Goal: Task Accomplishment & Management: Manage account settings

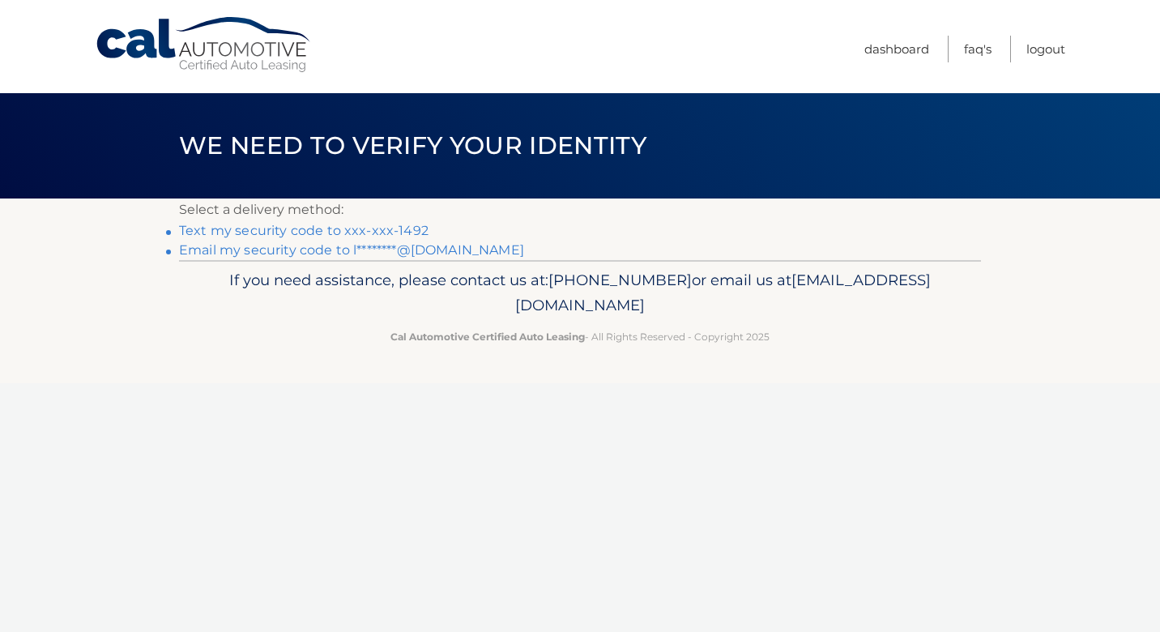
click at [414, 228] on link "Text my security code to xxx-xxx-1492" at bounding box center [304, 230] width 250 height 15
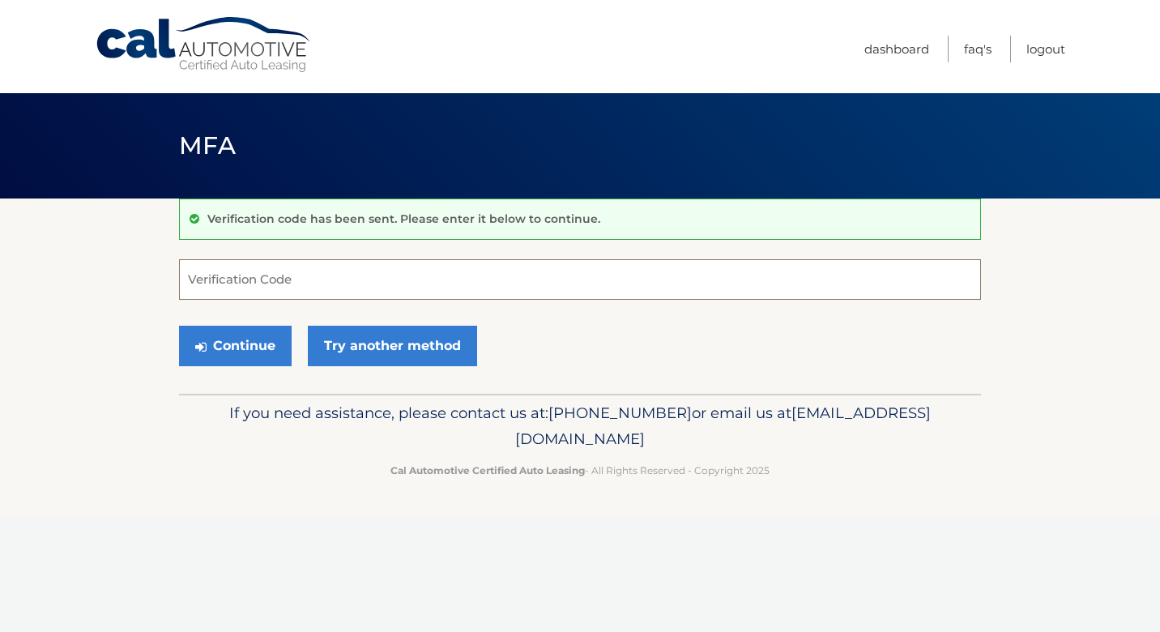
click at [377, 278] on input "Verification Code" at bounding box center [580, 279] width 802 height 41
type input "075352"
click at [254, 346] on button "Continue" at bounding box center [235, 346] width 113 height 41
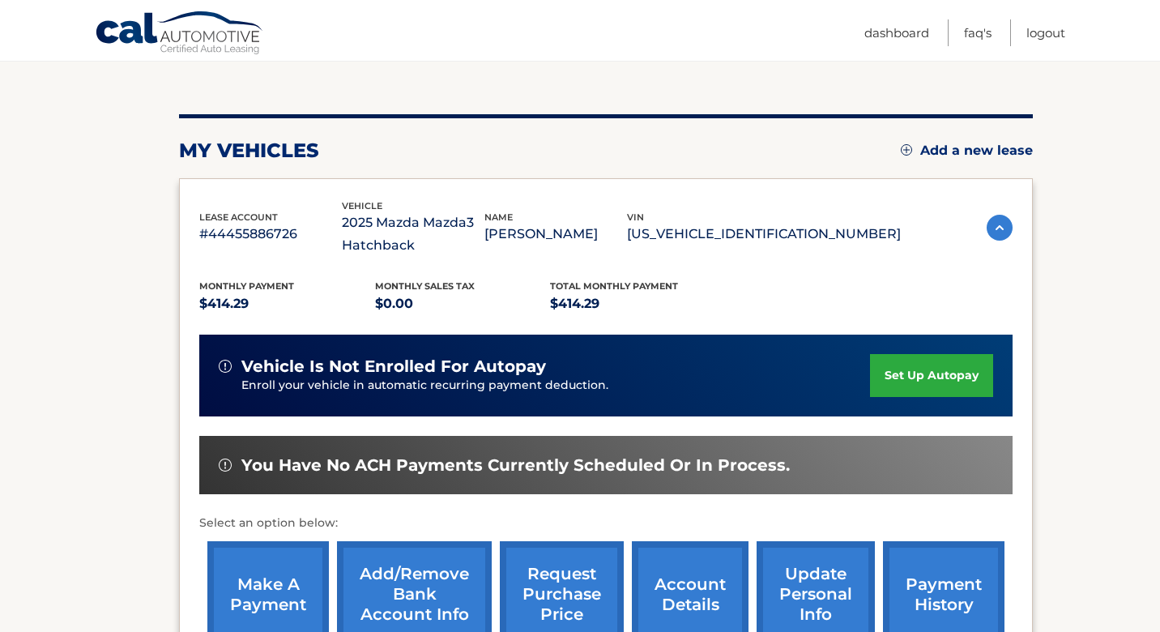
scroll to position [156, 0]
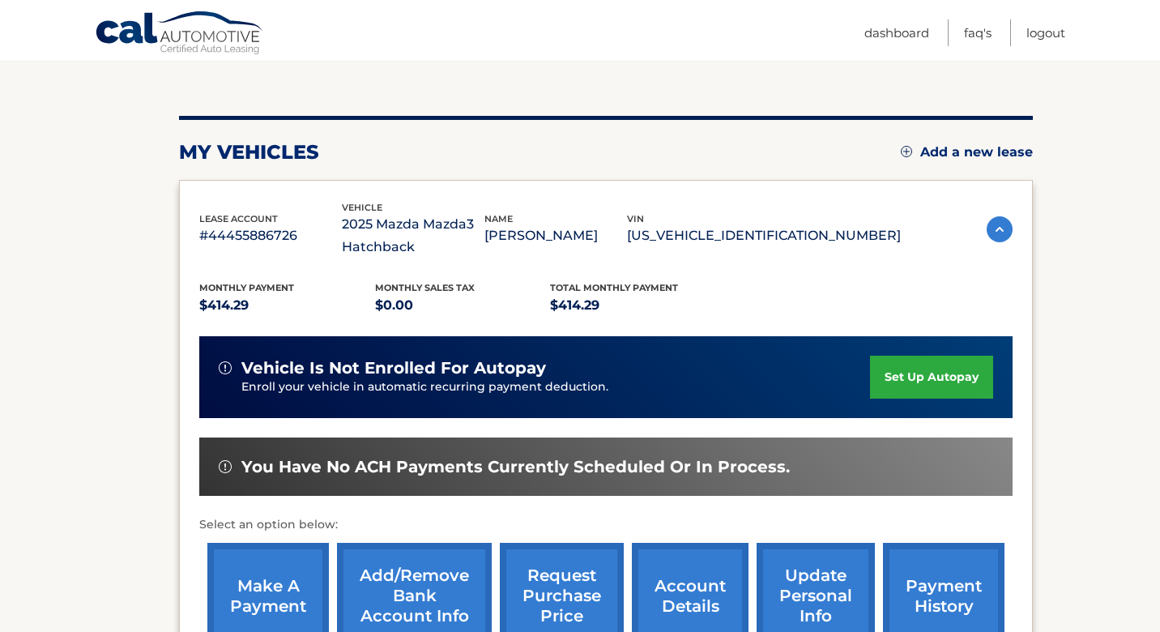
click at [961, 376] on link "set up autopay" at bounding box center [931, 377] width 123 height 43
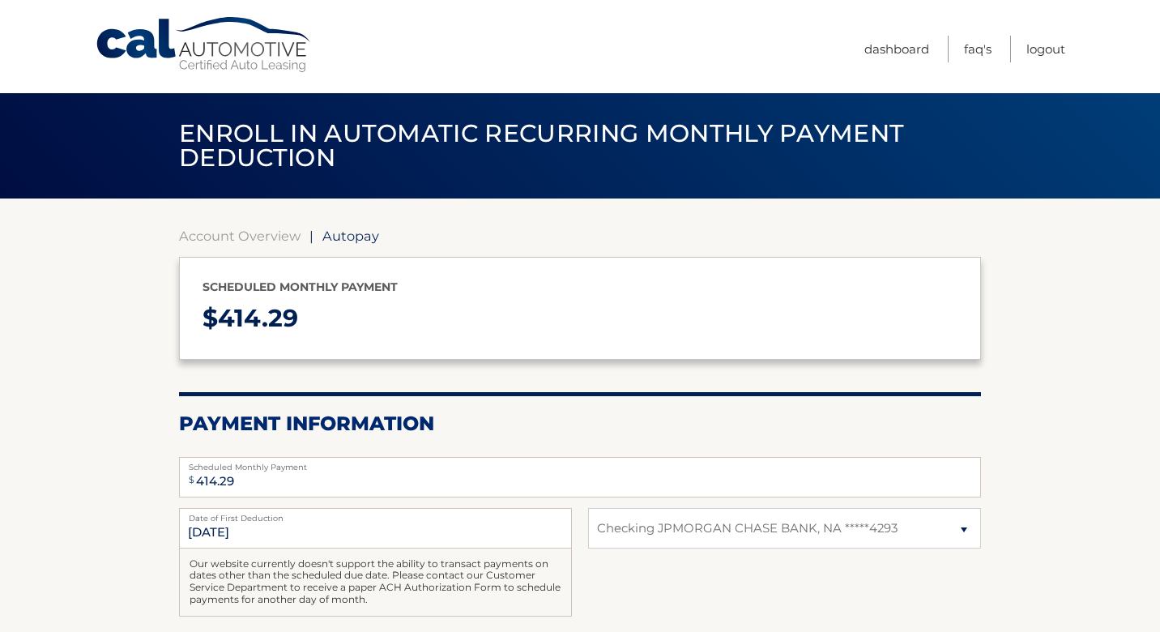
select select "NzMxYTcyZGEtNjZhYi00ZTU1LWIyODctMjZjMDM0ZWY3NjVk"
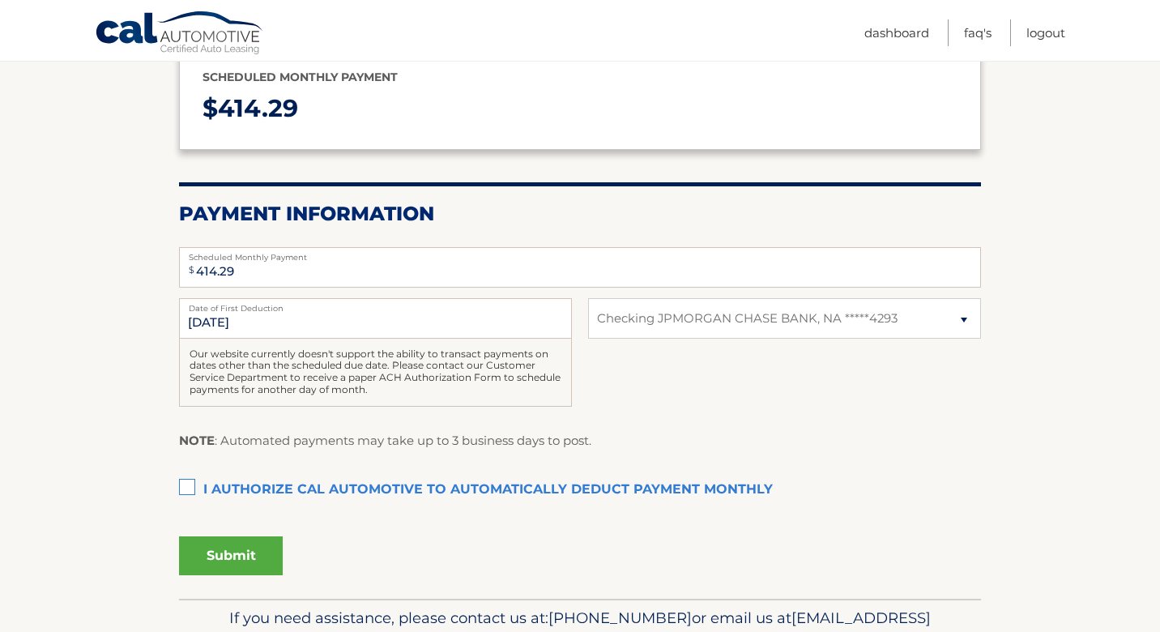
scroll to position [215, 0]
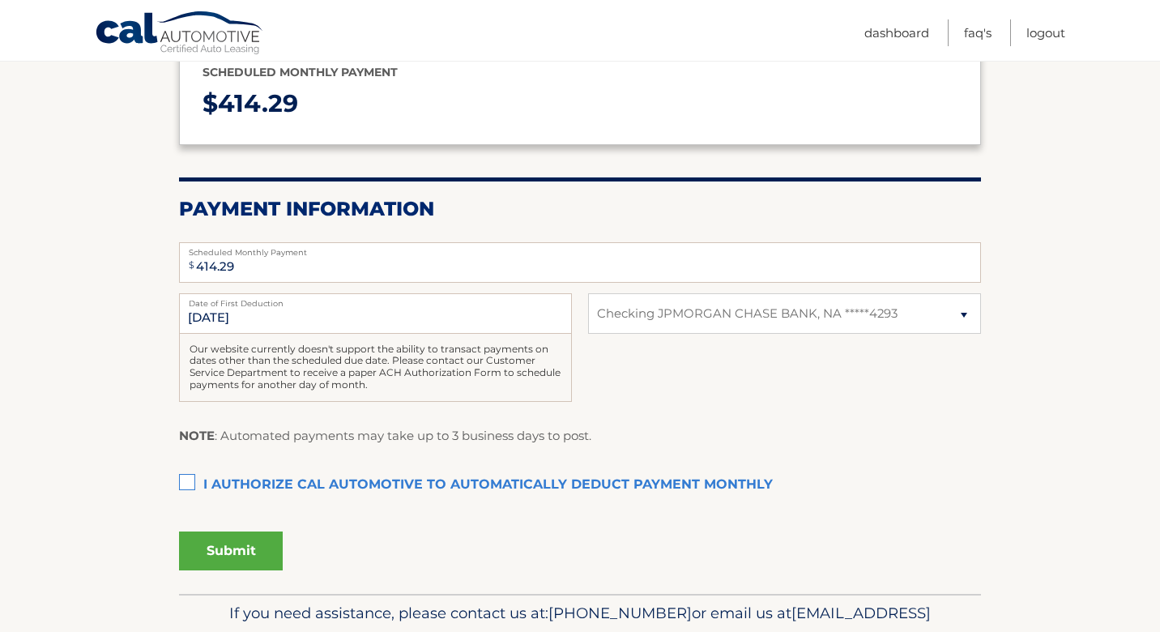
click at [188, 480] on label "I authorize cal automotive to automatically deduct payment monthly This checkbo…" at bounding box center [580, 485] width 802 height 32
click at [0, 0] on input "I authorize cal automotive to automatically deduct payment monthly This checkbo…" at bounding box center [0, 0] width 0 height 0
click at [245, 550] on button "Submit" at bounding box center [231, 550] width 104 height 39
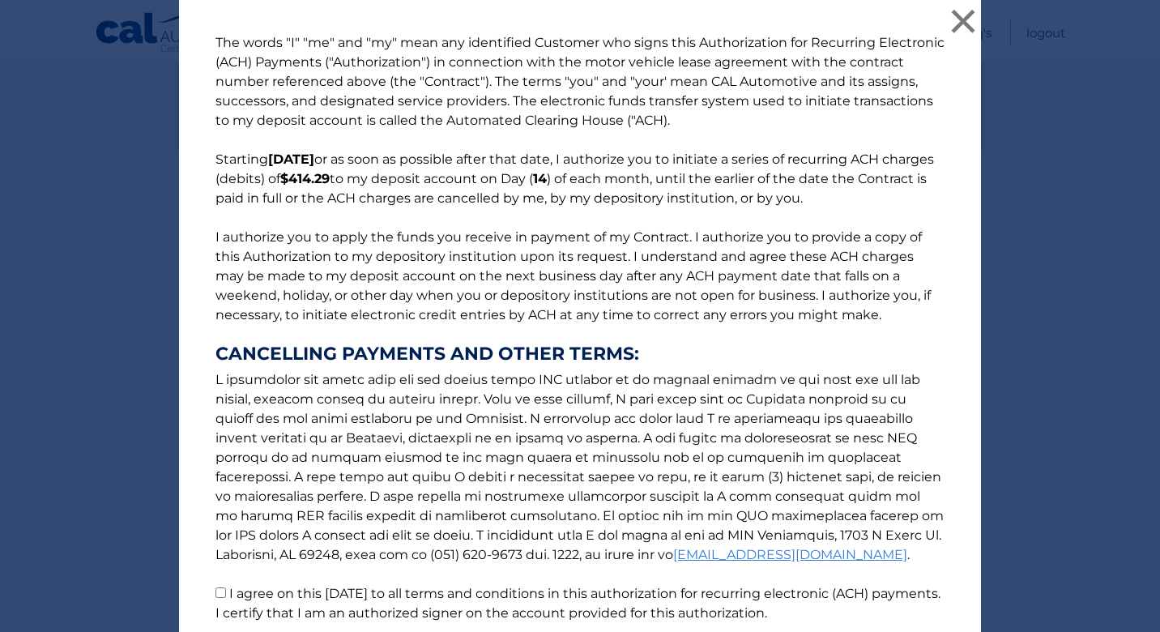
scroll to position [133, 0]
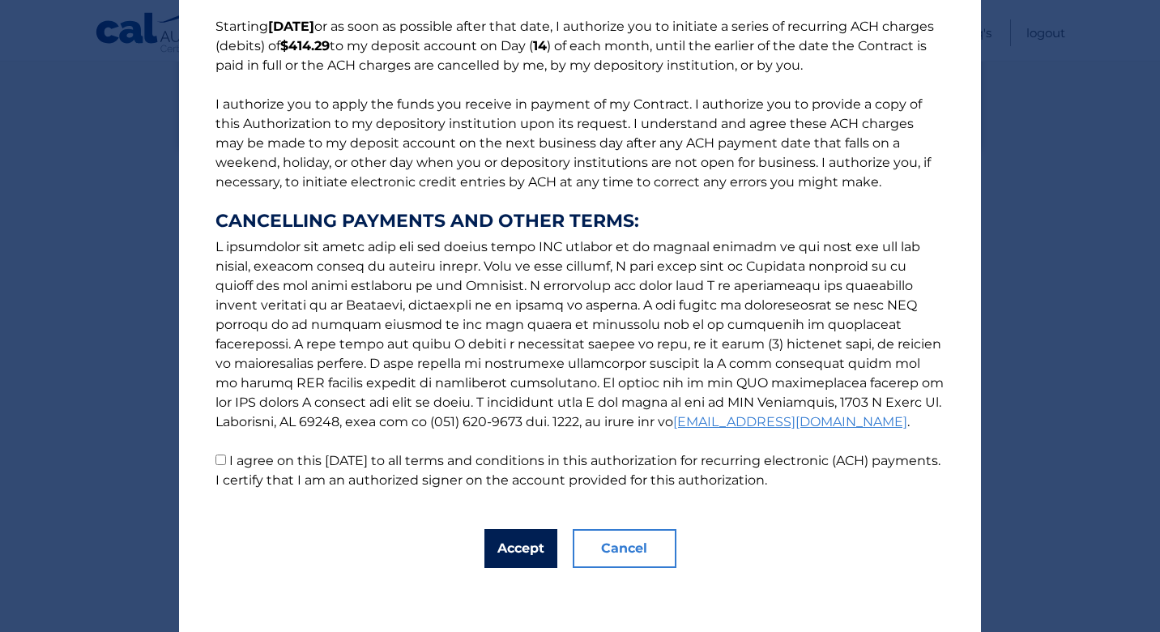
click at [523, 539] on button "Accept" at bounding box center [520, 548] width 73 height 39
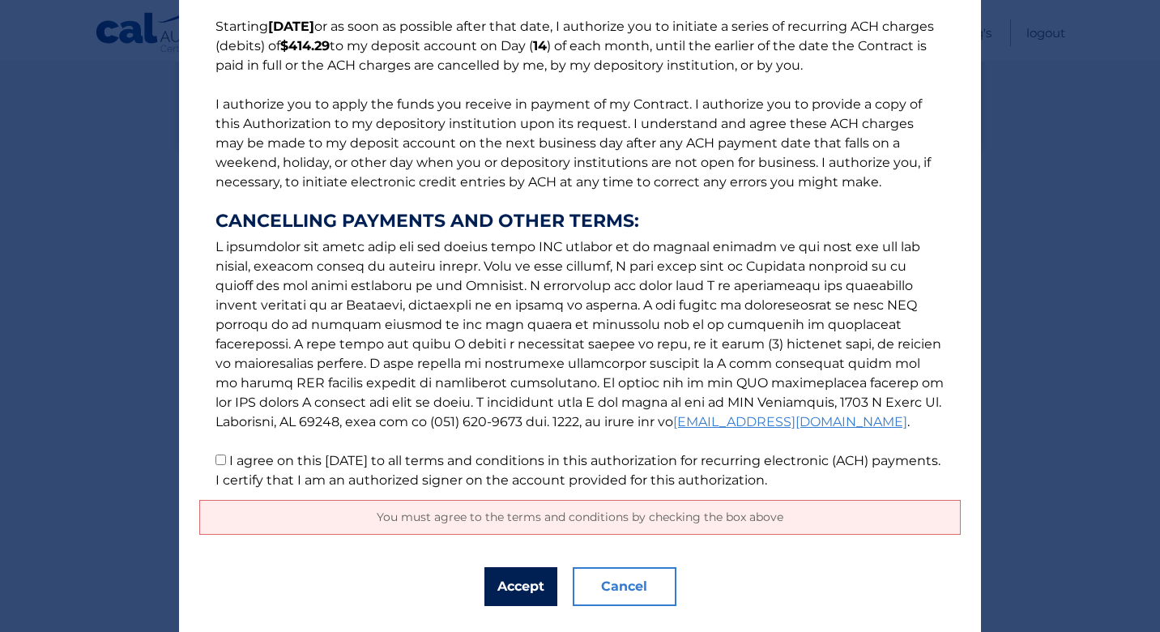
click at [522, 586] on button "Accept" at bounding box center [520, 586] width 73 height 39
click at [217, 459] on input "I agree on this 08/29/2025 to all terms and conditions in this authorization fo…" at bounding box center [220, 459] width 11 height 11
checkbox input "true"
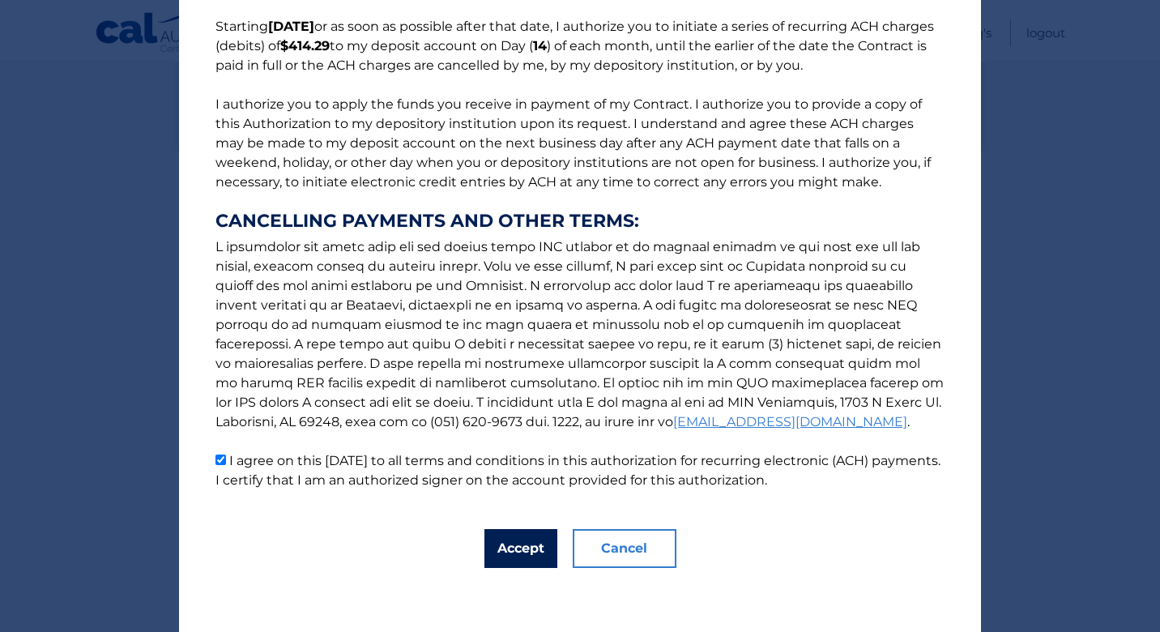
click at [506, 540] on button "Accept" at bounding box center [520, 548] width 73 height 39
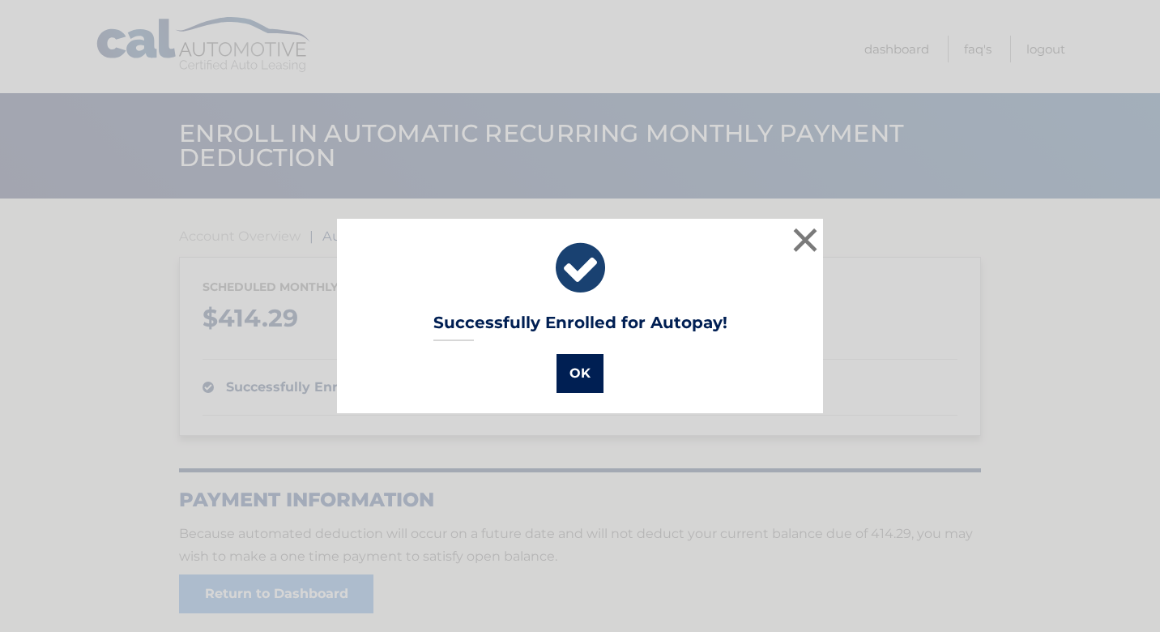
click at [579, 382] on button "OK" at bounding box center [580, 373] width 47 height 39
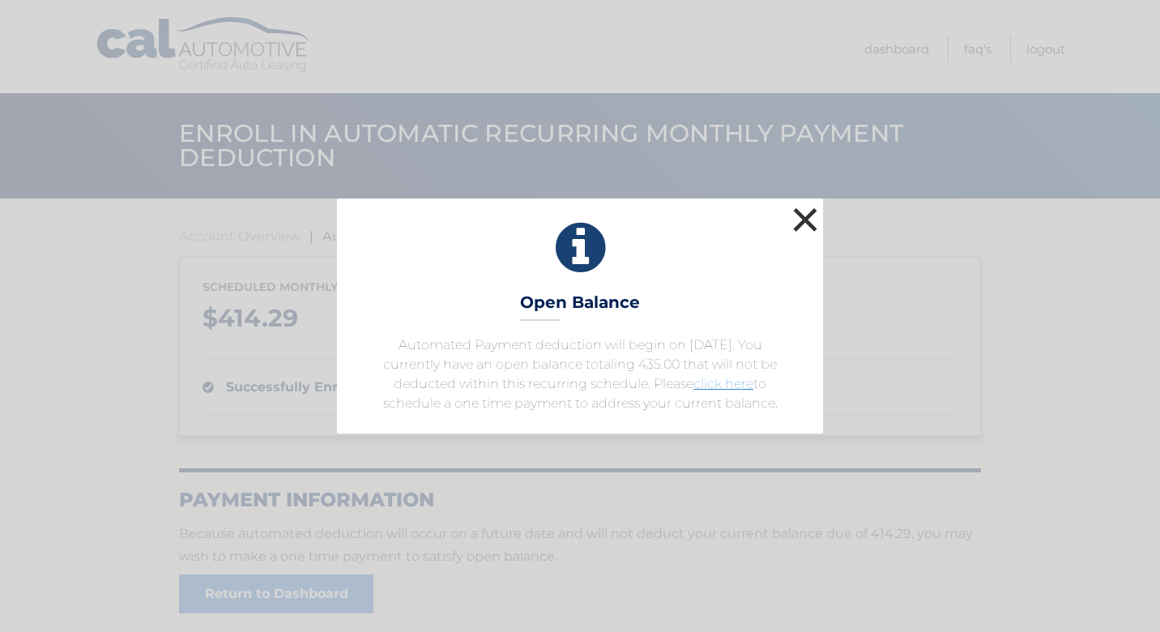
click at [817, 211] on button "×" at bounding box center [805, 219] width 32 height 32
